Goal: Task Accomplishment & Management: Complete application form

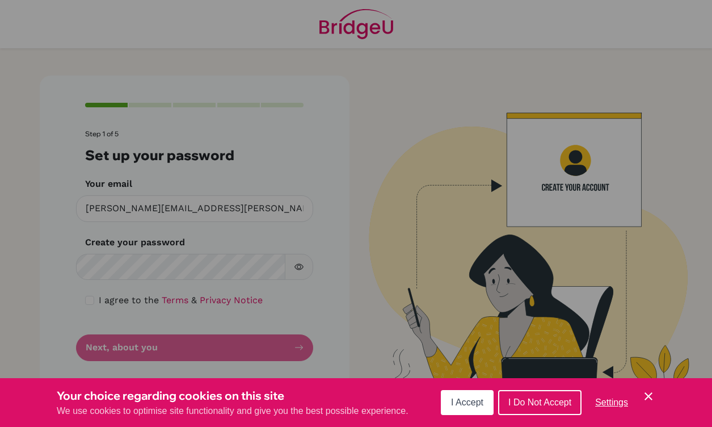
click at [456, 402] on span "I Accept" at bounding box center [467, 402] width 32 height 10
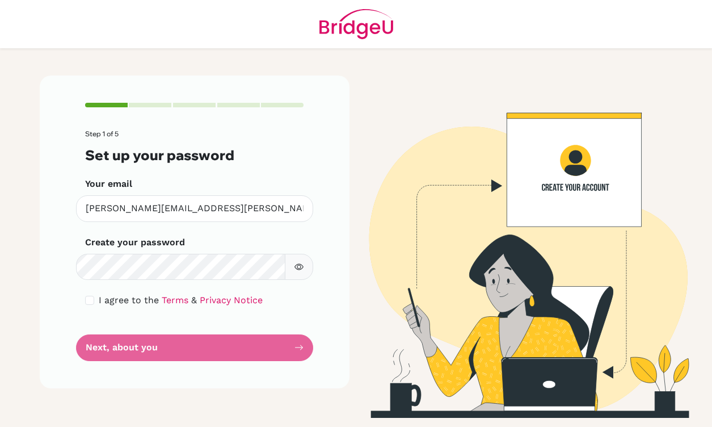
click at [90, 294] on div "I agree to the Terms & Privacy Notice" at bounding box center [194, 300] width 219 height 14
click at [90, 298] on input "checkbox" at bounding box center [89, 300] width 9 height 9
checkbox input "true"
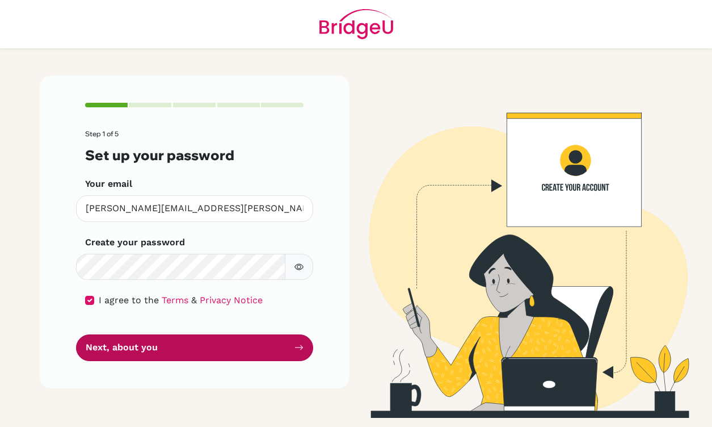
click at [184, 350] on button "Next, about you" at bounding box center [194, 347] width 237 height 27
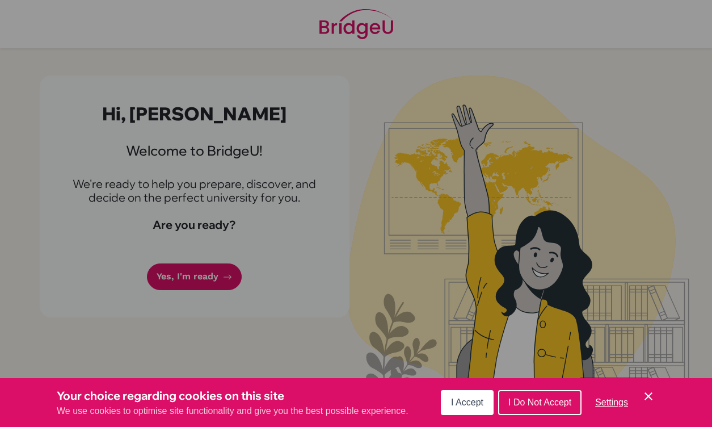
click at [455, 406] on span "I Accept" at bounding box center [467, 402] width 32 height 10
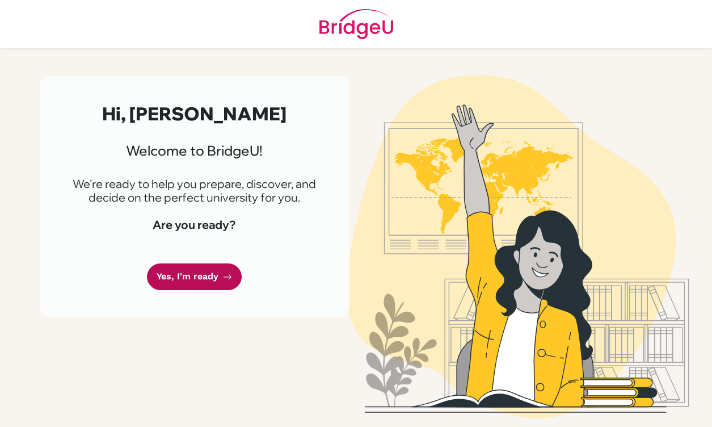
click at [170, 270] on link "Yes, I'm ready" at bounding box center [194, 276] width 95 height 27
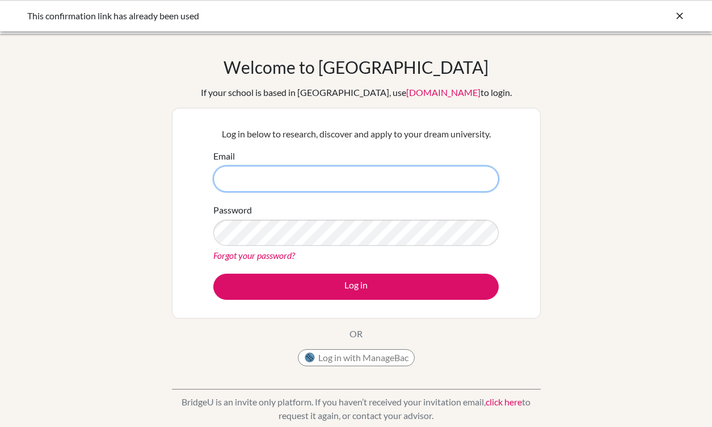
type input "[PERSON_NAME][EMAIL_ADDRESS][PERSON_NAME][DOMAIN_NAME]"
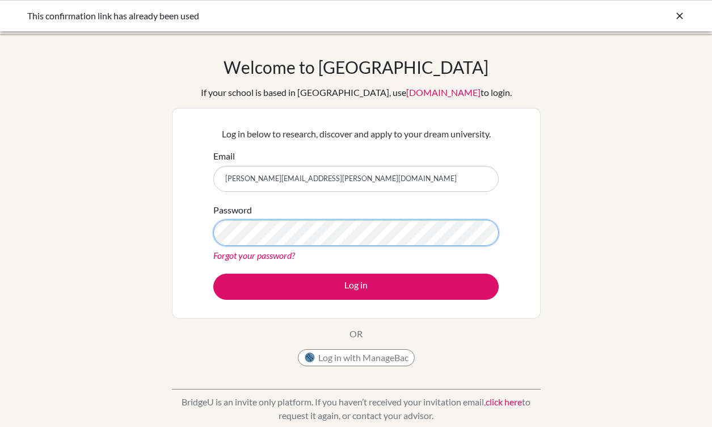
click at [356, 286] on button "Log in" at bounding box center [355, 286] width 285 height 26
